Goal: Information Seeking & Learning: Learn about a topic

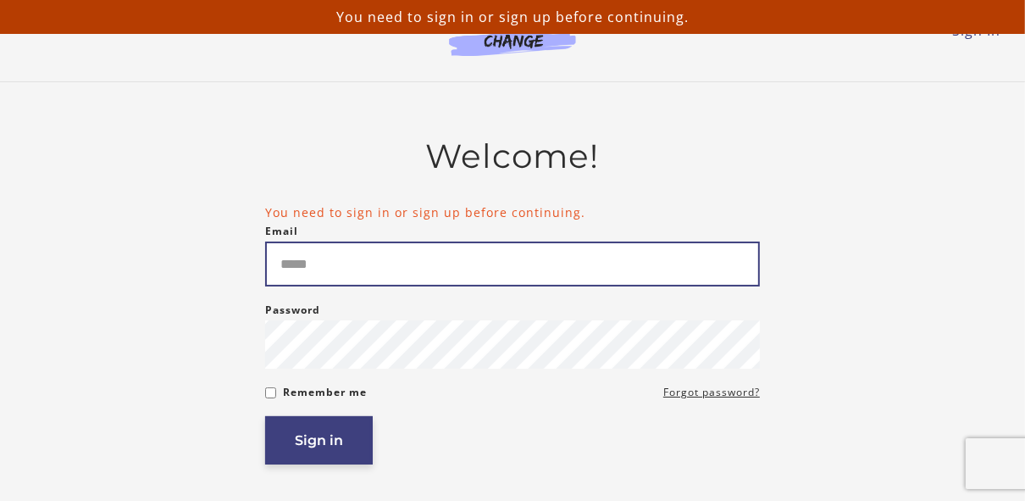
type input "**********"
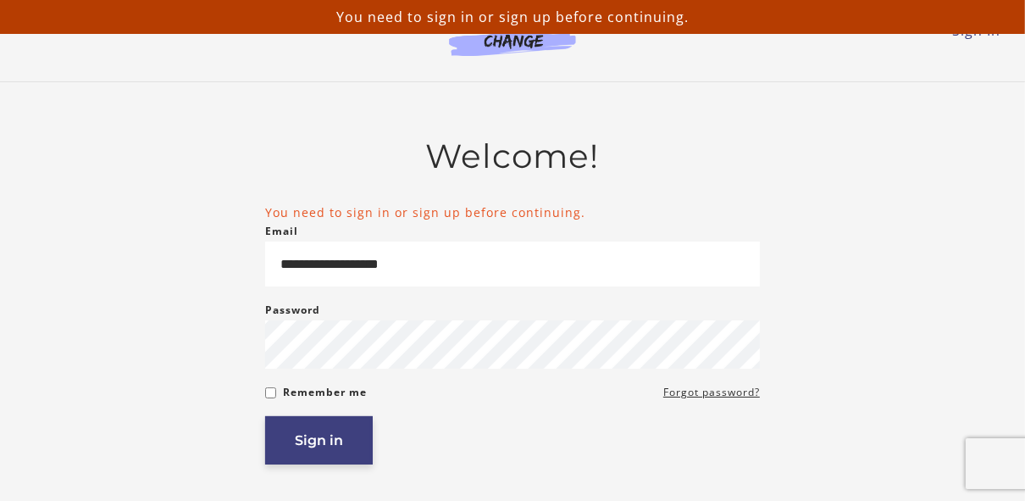
click at [311, 436] on button "Sign in" at bounding box center [319, 440] width 108 height 48
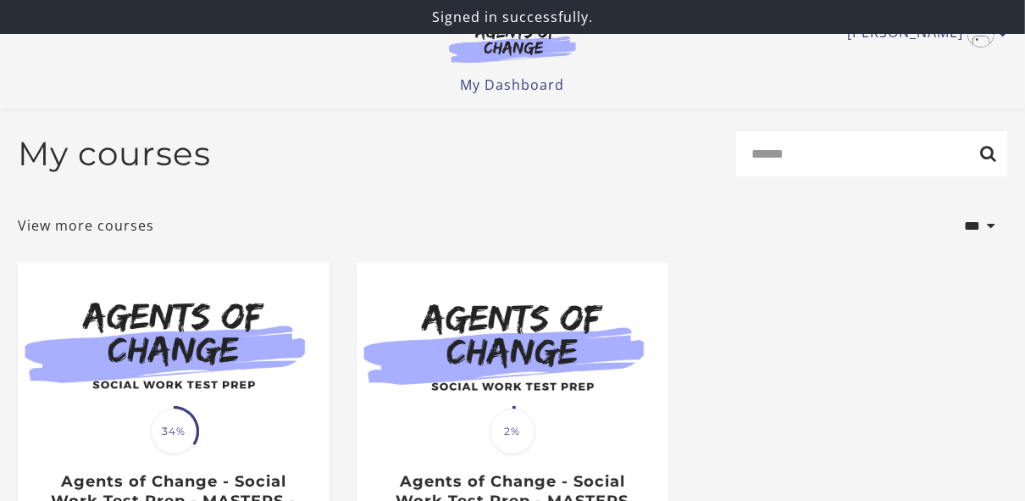
scroll to position [167, 0]
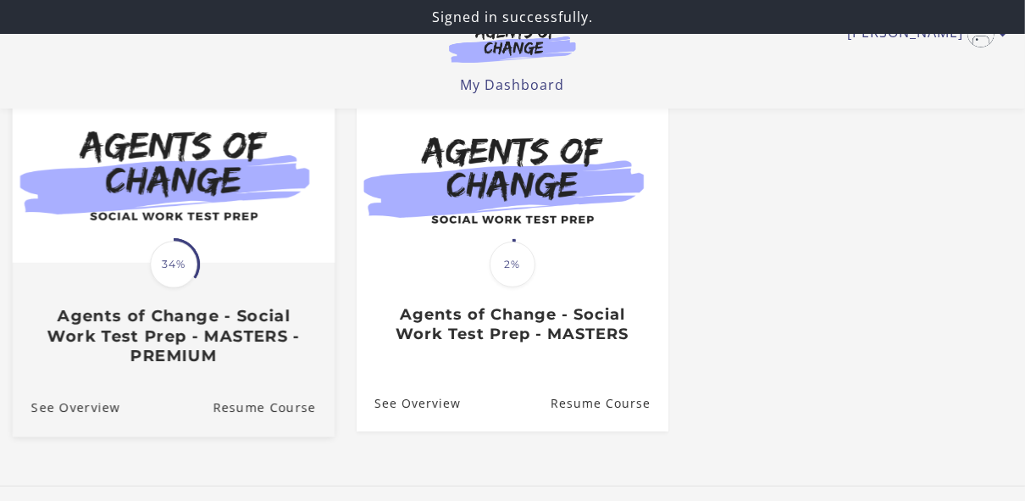
click at [210, 241] on img at bounding box center [174, 177] width 322 height 174
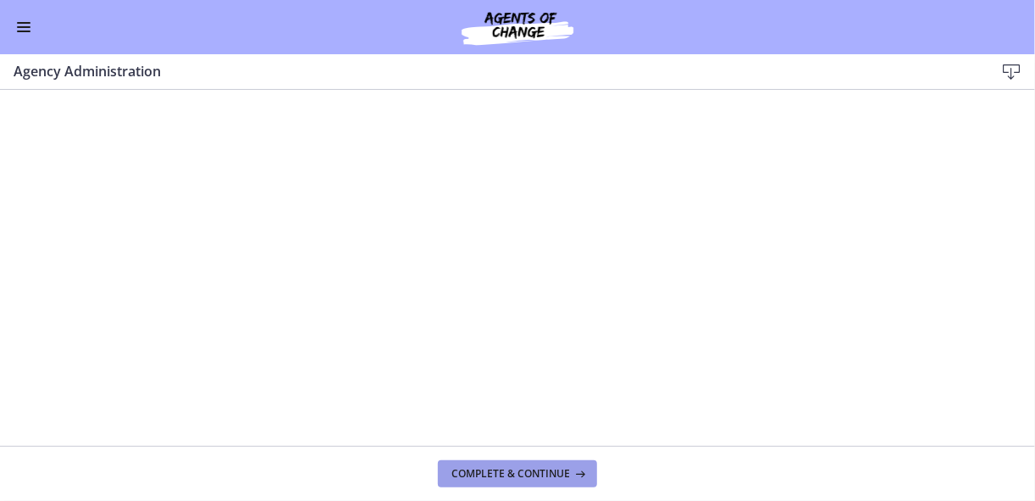
click at [519, 468] on span "Complete & continue" at bounding box center [510, 474] width 119 height 14
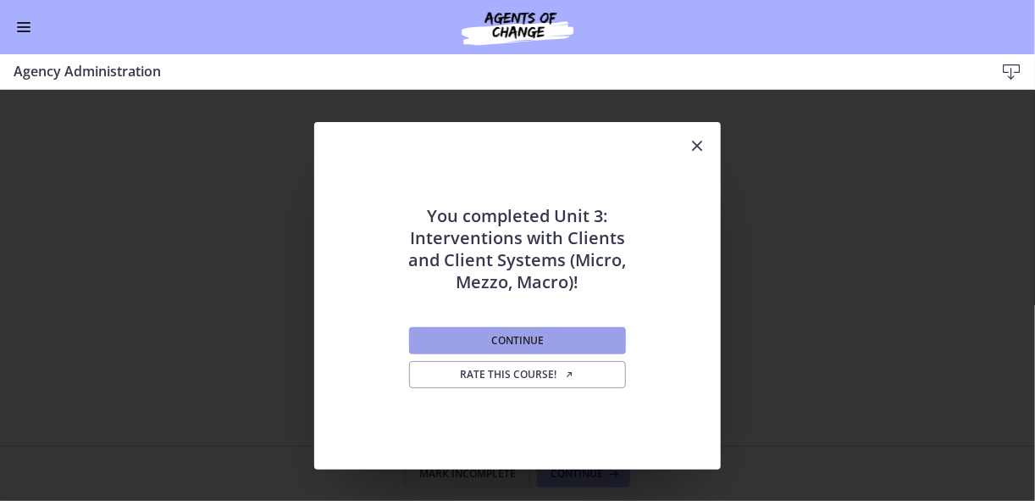
click at [491, 344] on span "Continue" at bounding box center [517, 341] width 53 height 14
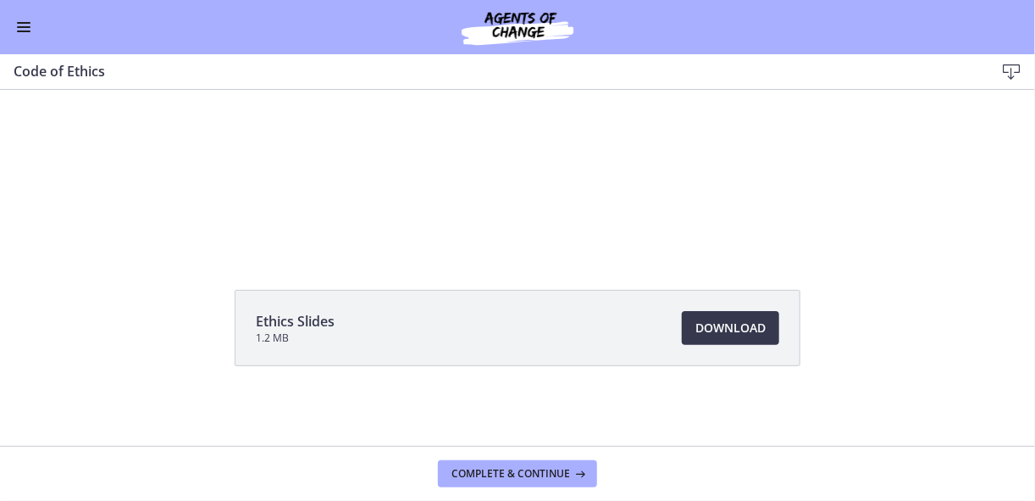
scroll to position [120, 0]
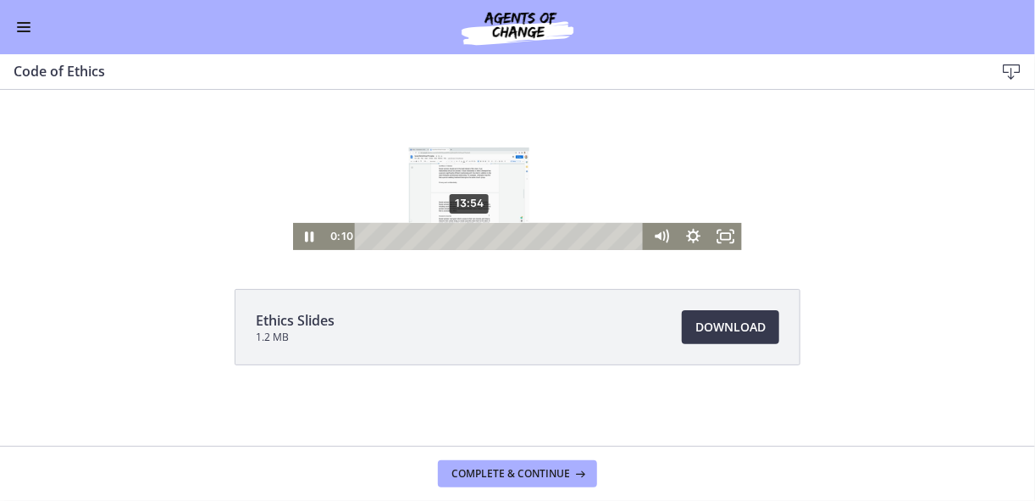
click at [465, 234] on div "13:54" at bounding box center [502, 237] width 270 height 27
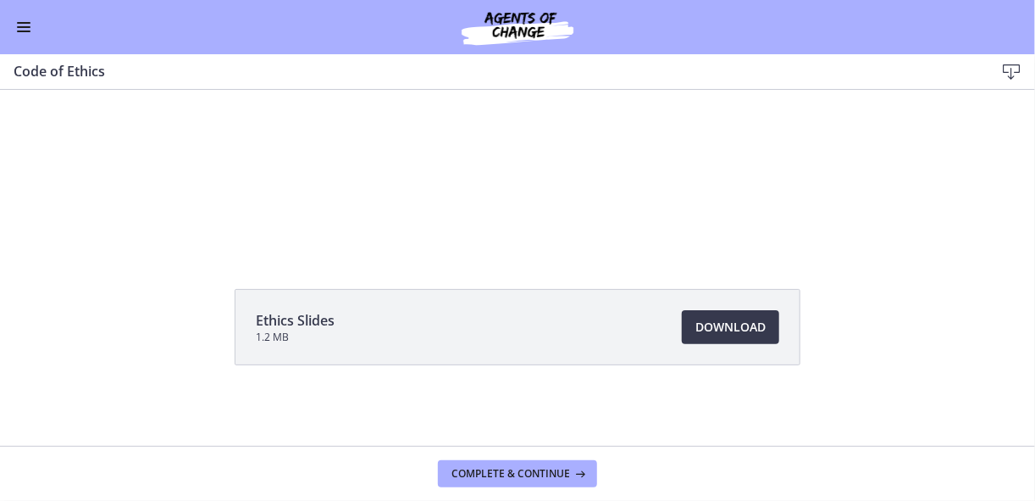
click at [876, 223] on div "Click for sound @keyframes VOLUME_SMALL_WAVE_FLASH { 0% { opacity: 0; } 33% { o…" at bounding box center [517, 110] width 1035 height 280
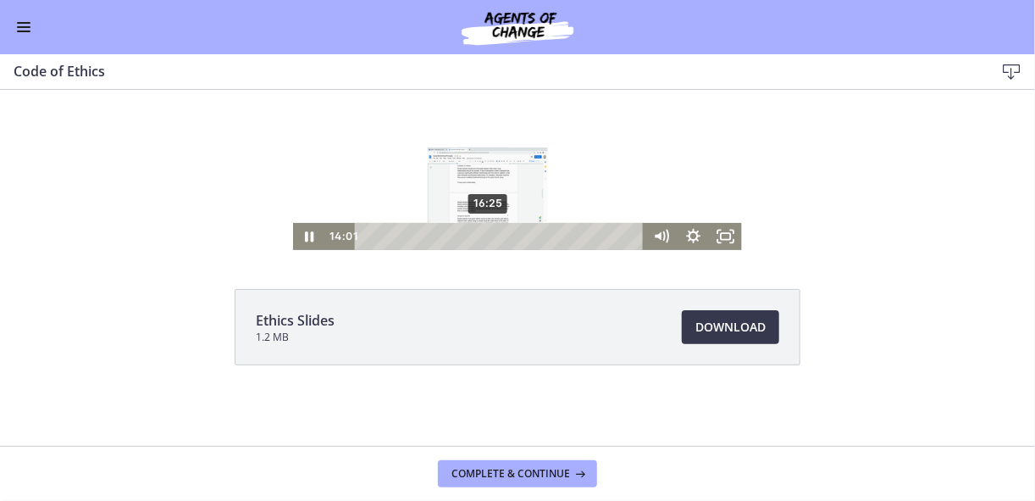
click at [484, 238] on div "16:25" at bounding box center [502, 237] width 270 height 27
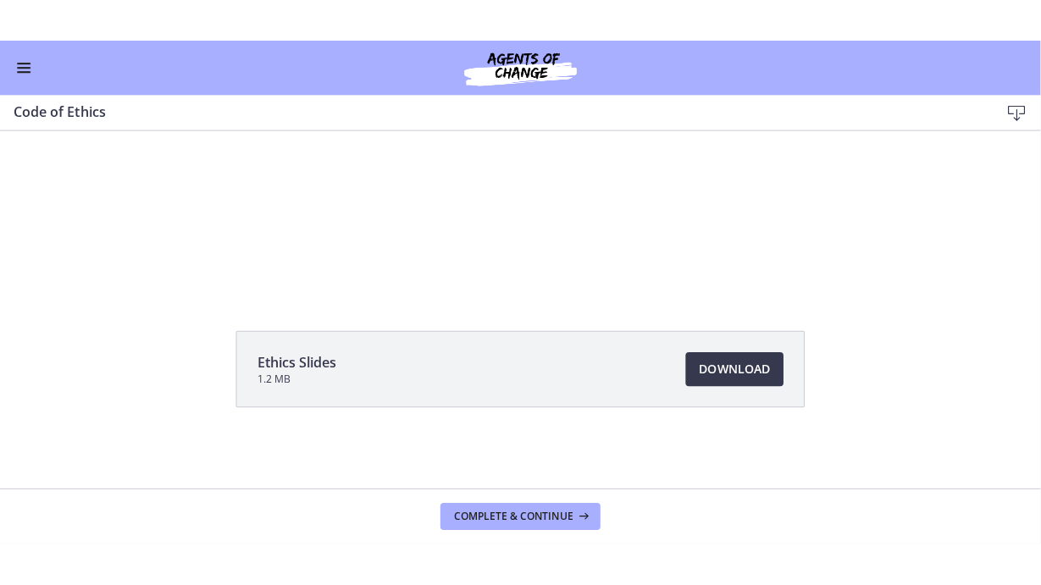
scroll to position [0, 0]
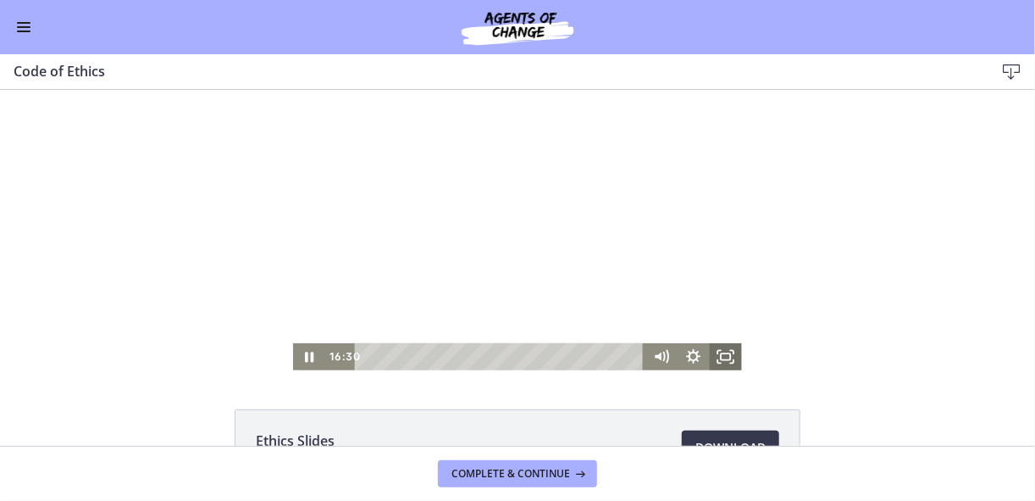
click at [725, 352] on rect "Fullscreen" at bounding box center [725, 355] width 9 height 7
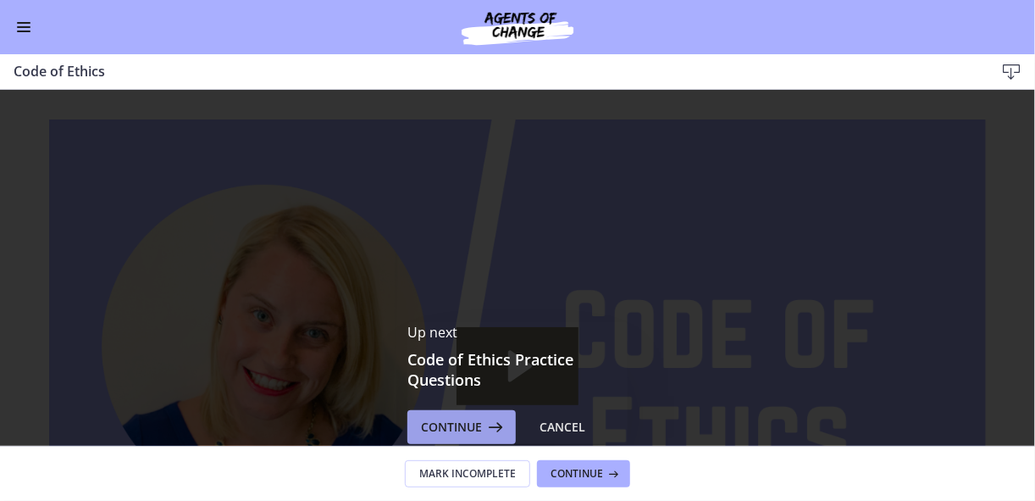
click at [482, 423] on icon at bounding box center [494, 427] width 24 height 20
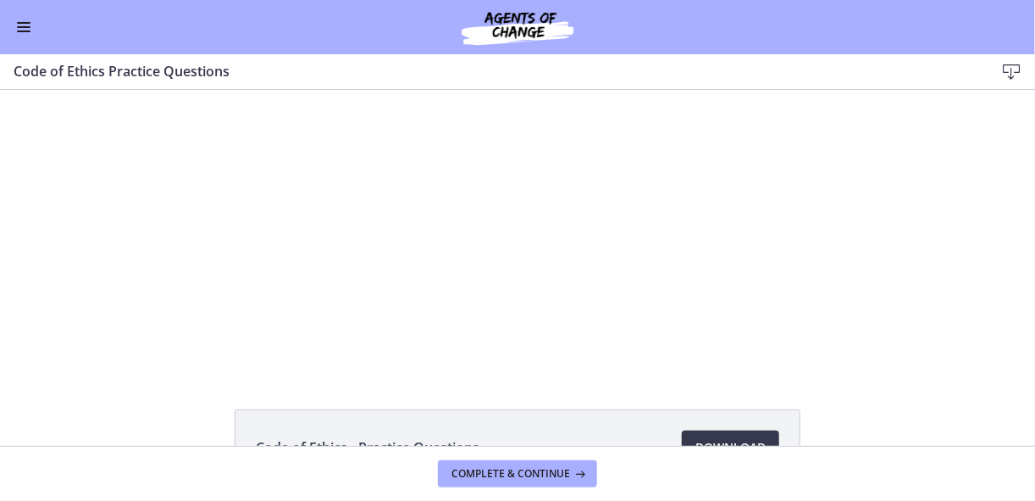
drag, startPoint x: 888, startPoint y: 216, endPoint x: 4, endPoint y: 221, distance: 883.5
click at [4, 221] on div "Click for sound @keyframes VOLUME_SMALL_WAVE_FLASH { 0% { opacity: 0; } 33% { o…" at bounding box center [517, 229] width 1035 height 280
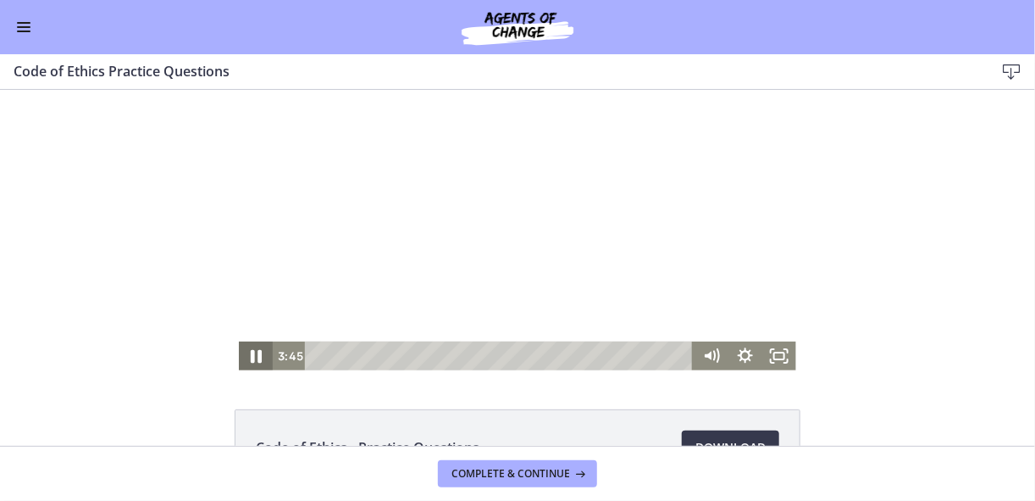
click at [251, 357] on icon "Pause" at bounding box center [255, 355] width 41 height 35
